Goal: Navigation & Orientation: Find specific page/section

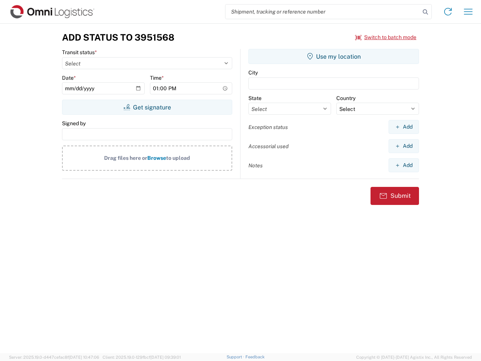
click at [323, 12] on input "search" at bounding box center [322, 12] width 195 height 14
click at [425, 12] on icon at bounding box center [425, 12] width 11 height 11
click at [448, 12] on icon at bounding box center [448, 12] width 12 height 12
click at [468, 12] on icon "button" at bounding box center [468, 12] width 9 height 6
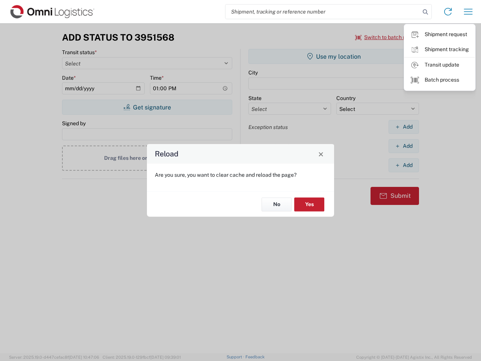
click at [386, 37] on div "Reload Are you sure, you want to clear cache and reload the page? No Yes" at bounding box center [240, 180] width 481 height 361
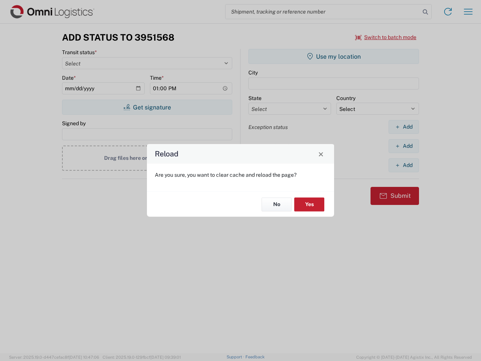
click at [147, 107] on div "Reload Are you sure, you want to clear cache and reload the page? No Yes" at bounding box center [240, 180] width 481 height 361
click at [334, 56] on div "Reload Are you sure, you want to clear cache and reload the page? No Yes" at bounding box center [240, 180] width 481 height 361
click at [403, 127] on div "Reload Are you sure, you want to clear cache and reload the page? No Yes" at bounding box center [240, 180] width 481 height 361
click at [403, 146] on div "Reload Are you sure, you want to clear cache and reload the page? No Yes" at bounding box center [240, 180] width 481 height 361
click at [403, 165] on div "Reload Are you sure, you want to clear cache and reload the page? No Yes" at bounding box center [240, 180] width 481 height 361
